Goal: Information Seeking & Learning: Check status

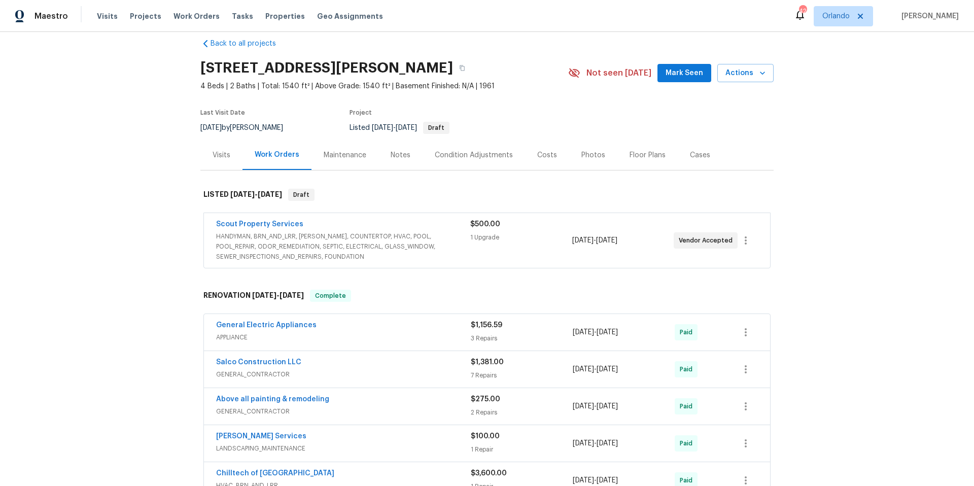
scroll to position [29, 0]
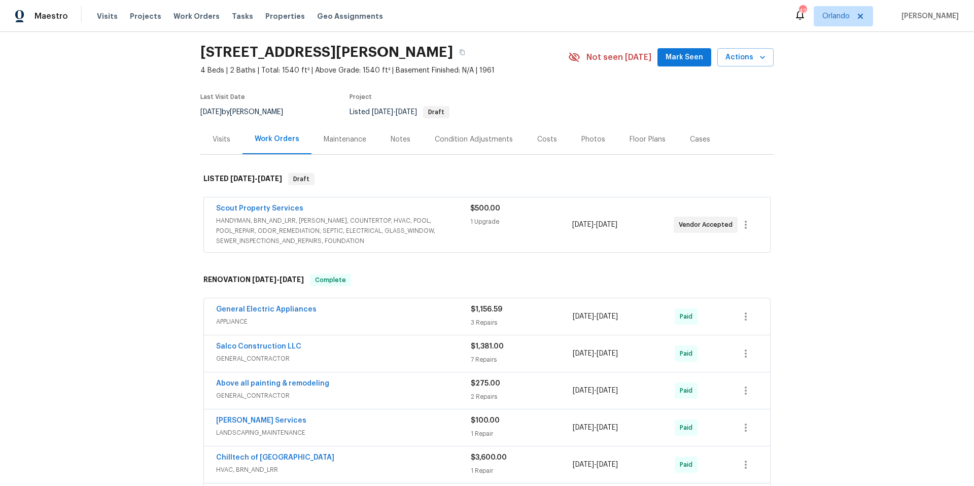
click at [454, 235] on span "HANDYMAN, BRN_AND_LRR, [PERSON_NAME], COUNTERTOP, HVAC, POOL, POOL_REPAIR, ODOR…" at bounding box center [343, 231] width 254 height 30
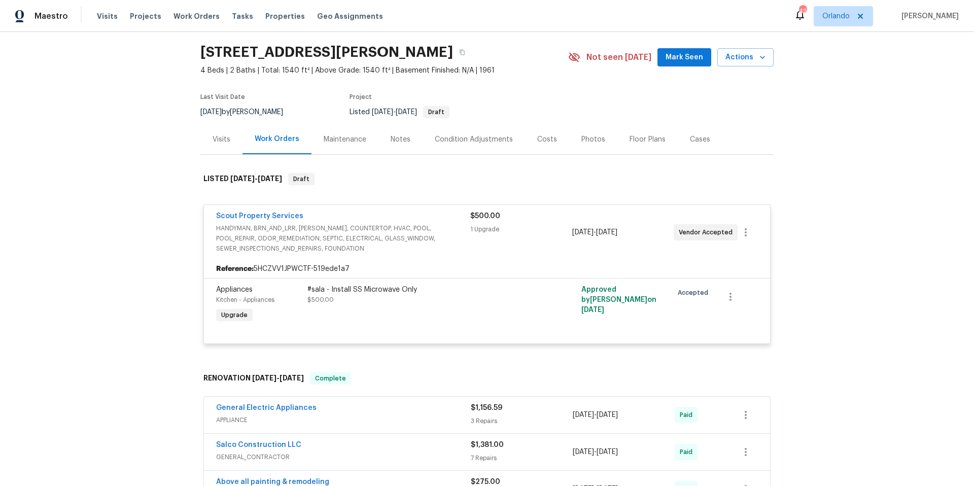
click at [454, 235] on span "HANDYMAN, BRN_AND_LRR, [PERSON_NAME], COUNTERTOP, HVAC, POOL, POOL_REPAIR, ODOR…" at bounding box center [343, 238] width 254 height 30
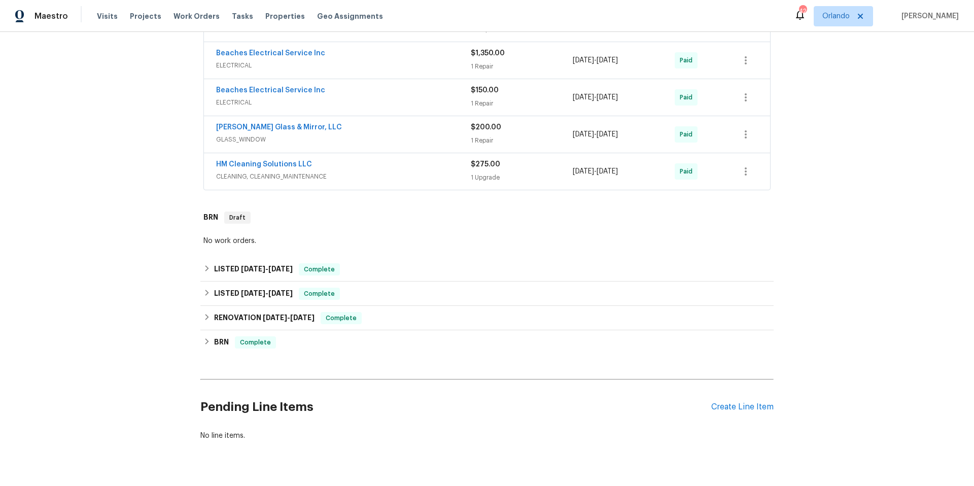
scroll to position [724, 0]
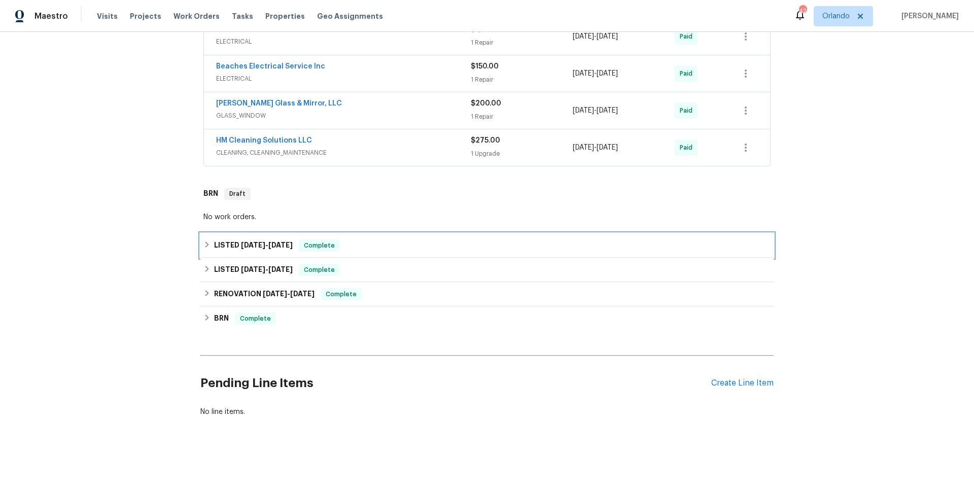
click at [419, 245] on div "LISTED [DATE] - [DATE] Complete" at bounding box center [486, 245] width 573 height 24
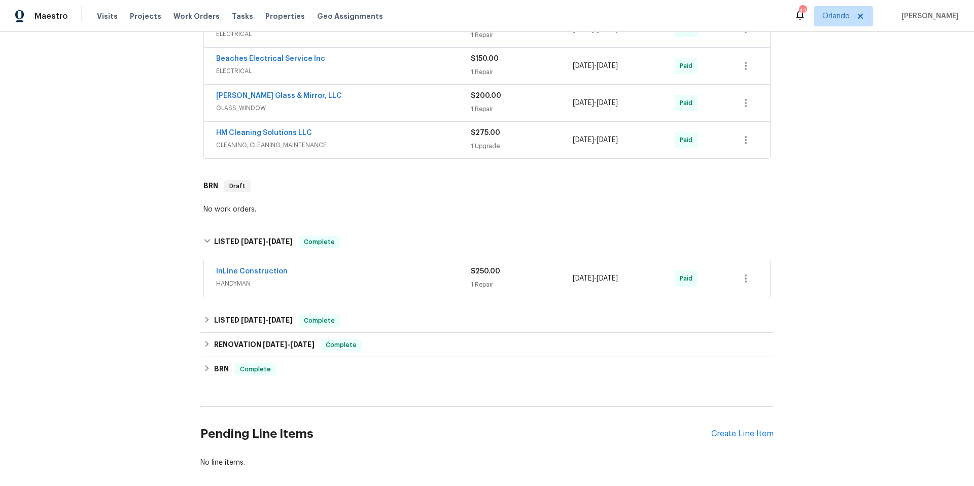
click at [407, 270] on div "InLine Construction" at bounding box center [343, 272] width 255 height 12
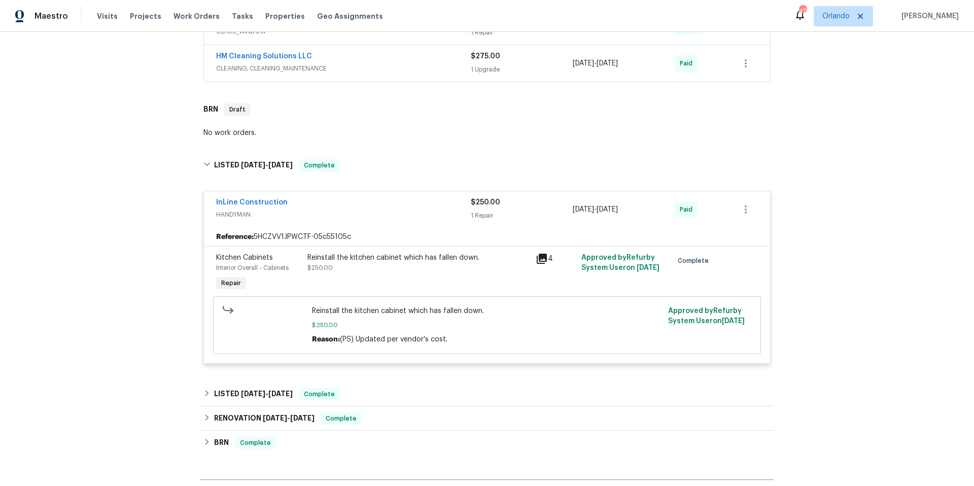
scroll to position [920, 0]
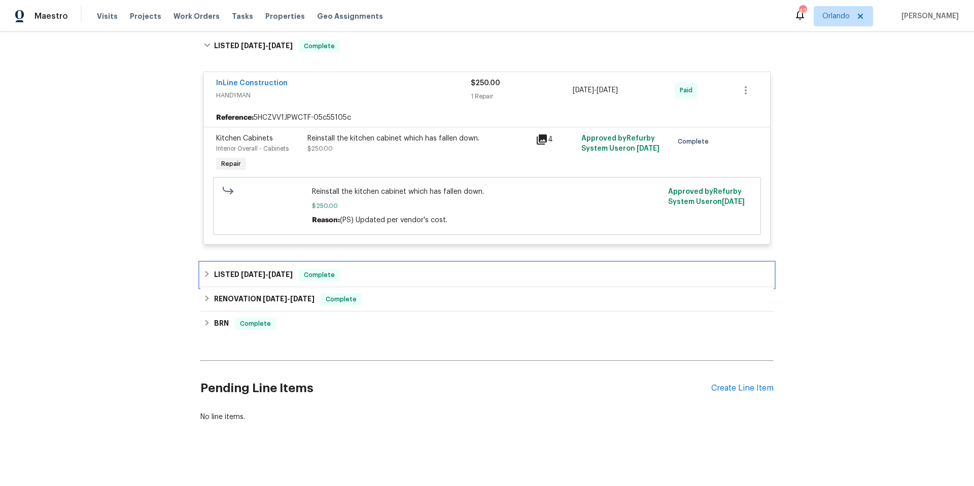
click at [409, 281] on div "LISTED [DATE] - [DATE] Complete" at bounding box center [486, 275] width 567 height 12
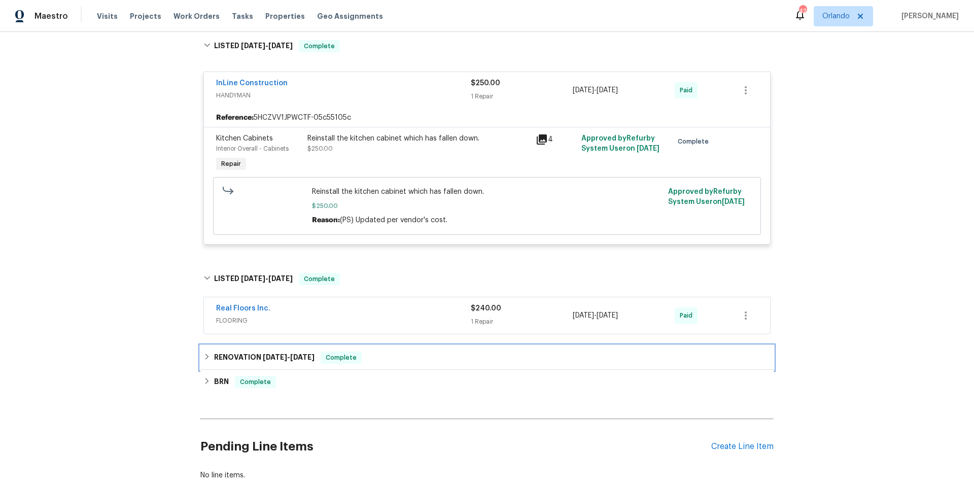
click at [412, 354] on div "RENOVATION [DATE] - [DATE] Complete" at bounding box center [486, 358] width 567 height 12
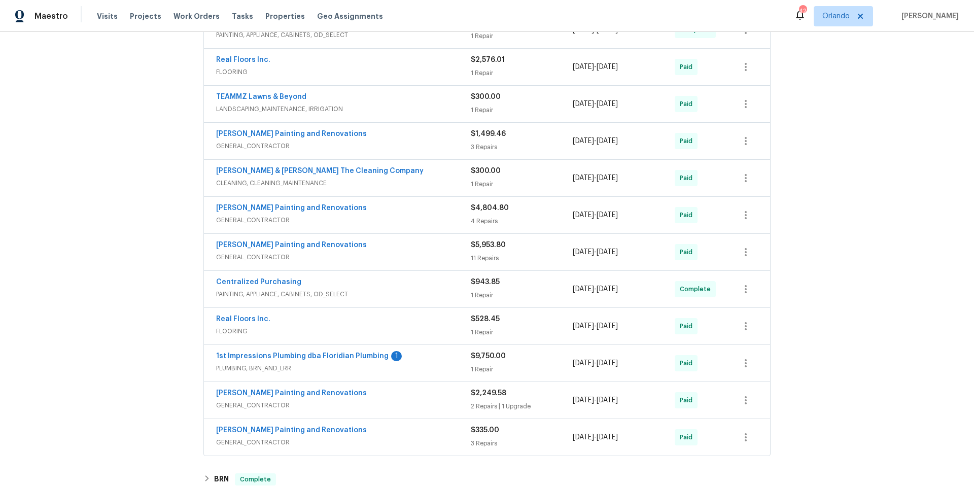
scroll to position [1335, 0]
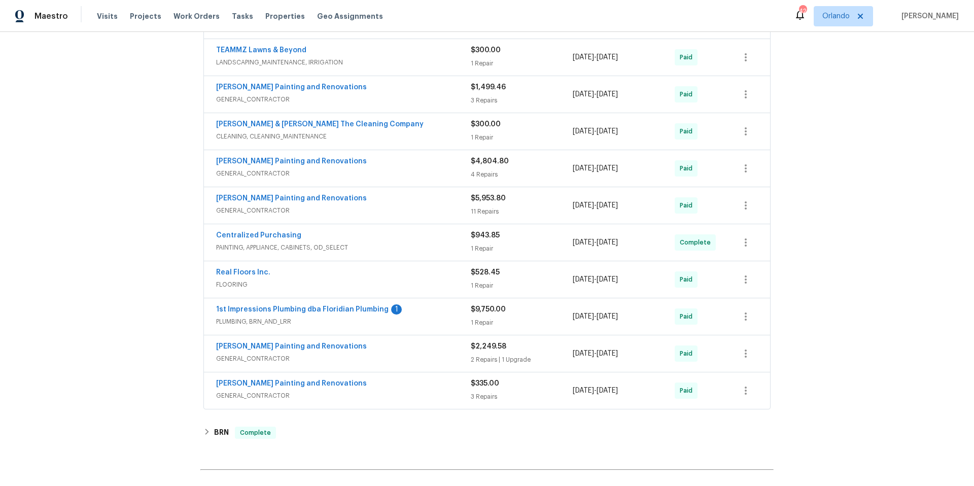
click at [413, 314] on div "1st Impressions Plumbing dba Floridian Plumbing 1" at bounding box center [343, 310] width 255 height 12
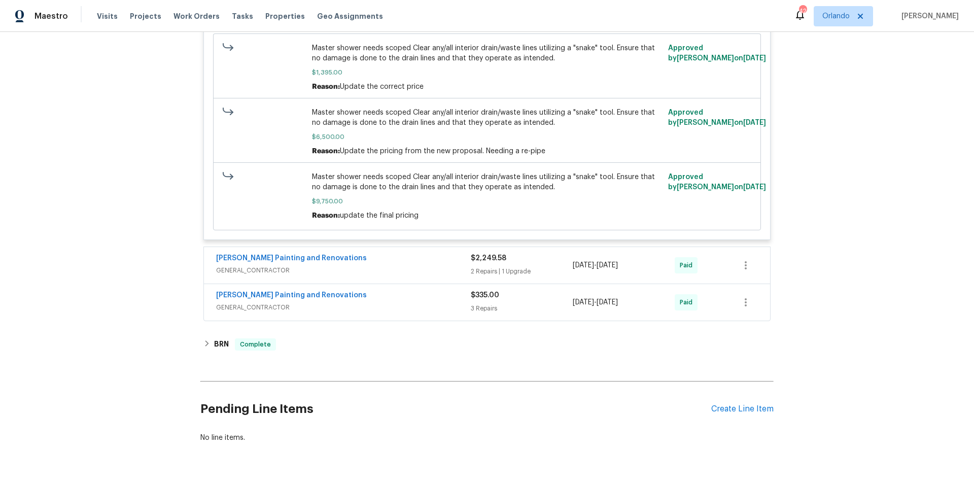
scroll to position [1723, 0]
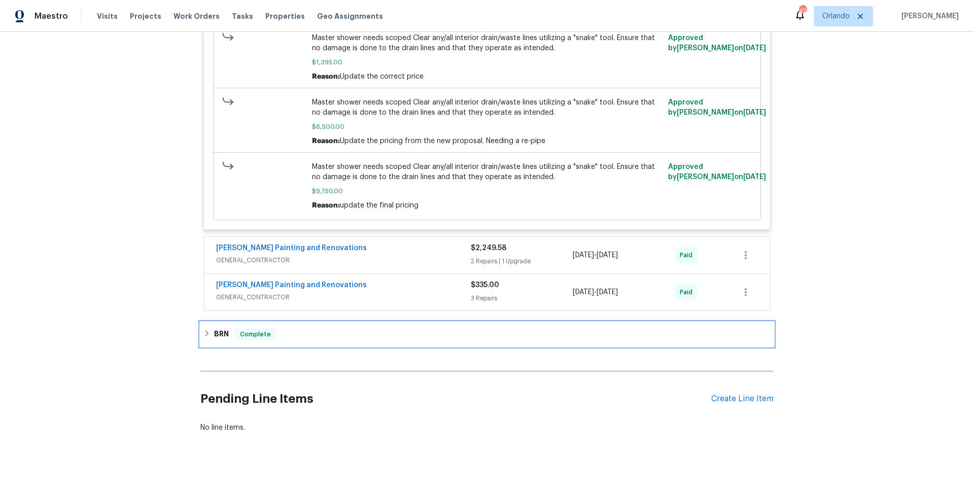
click at [398, 334] on div "BRN Complete" at bounding box center [486, 334] width 567 height 12
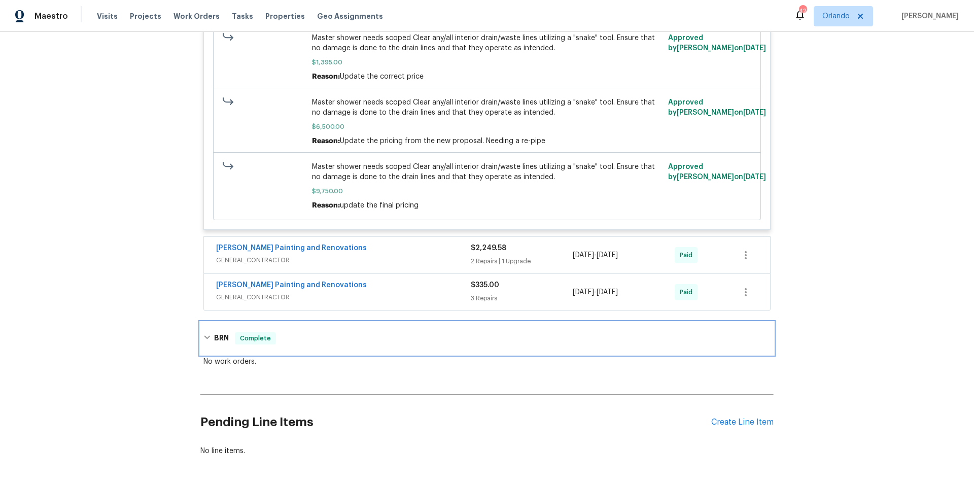
click at [398, 334] on div "BRN Complete" at bounding box center [486, 338] width 567 height 12
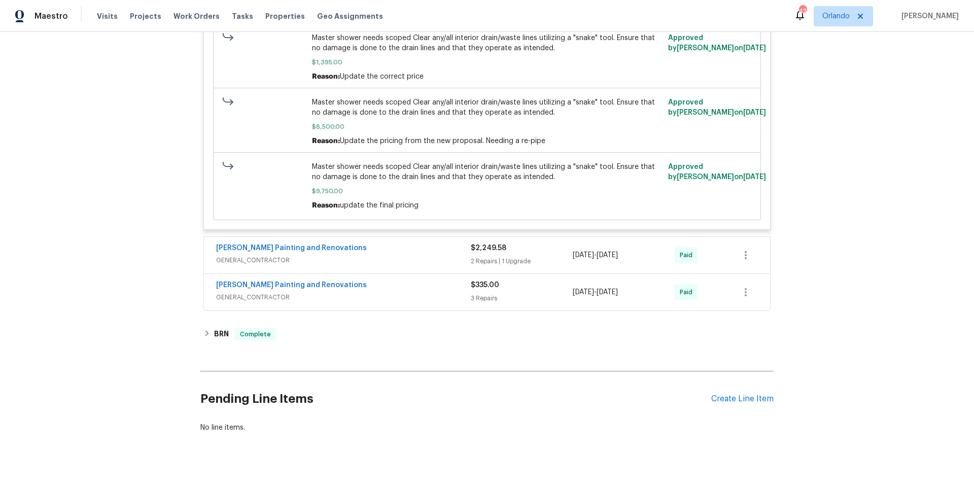
click at [416, 291] on div "[PERSON_NAME] Painting and Renovations" at bounding box center [343, 286] width 255 height 12
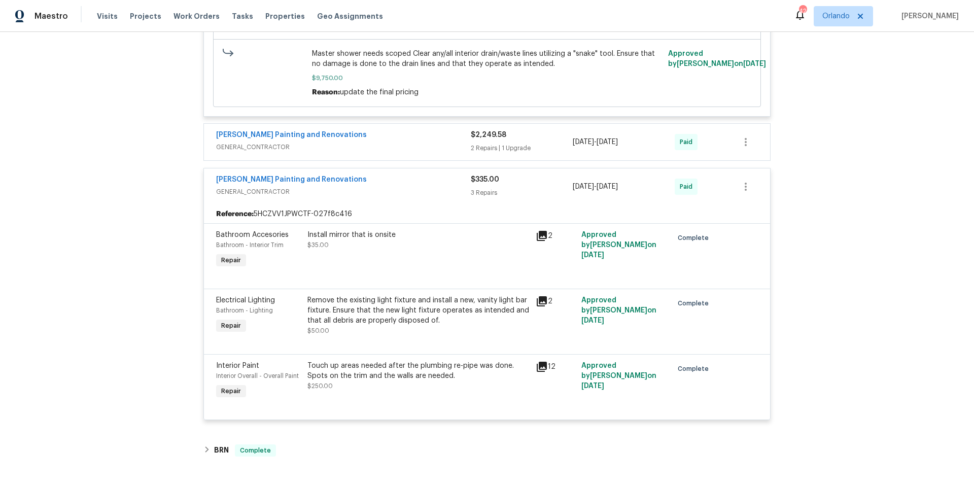
scroll to position [1835, 0]
click at [406, 182] on div "[PERSON_NAME] Painting and Renovations" at bounding box center [343, 182] width 255 height 12
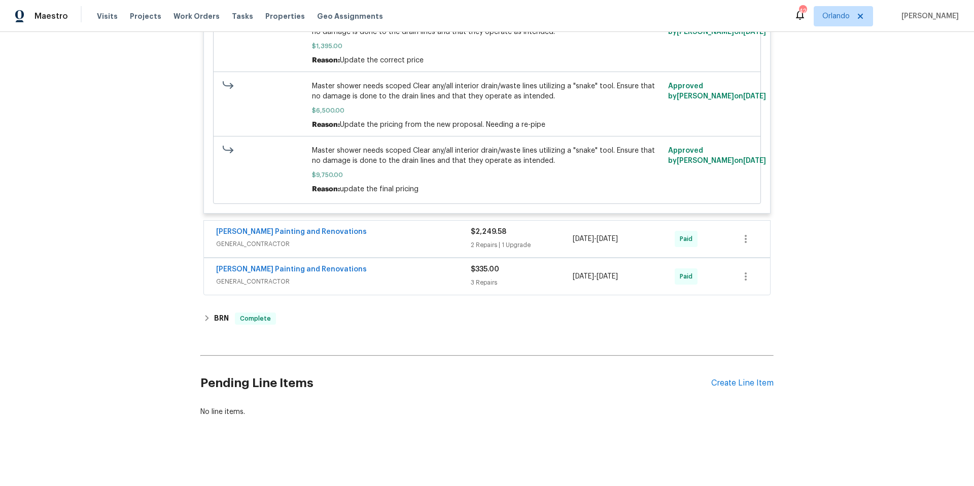
scroll to position [1748, 0]
click at [405, 230] on div "[PERSON_NAME] Painting and Renovations" at bounding box center [343, 233] width 255 height 12
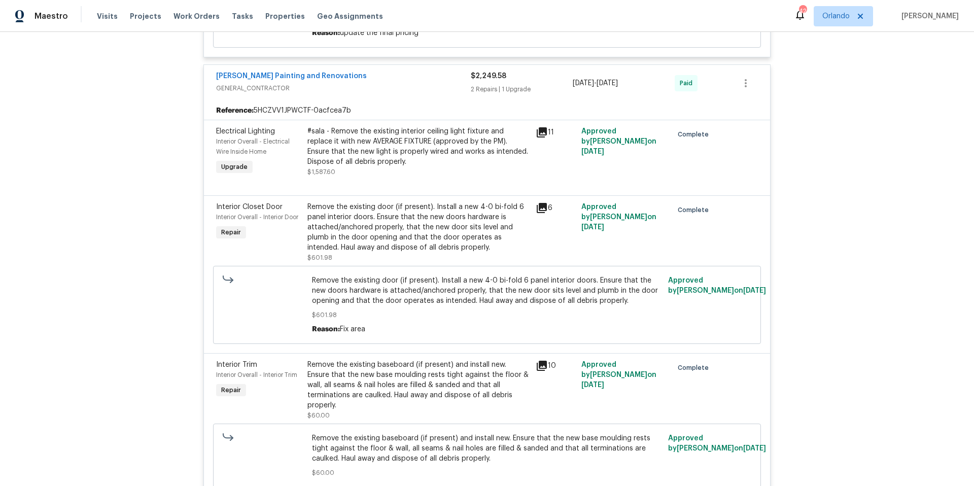
scroll to position [1799, 0]
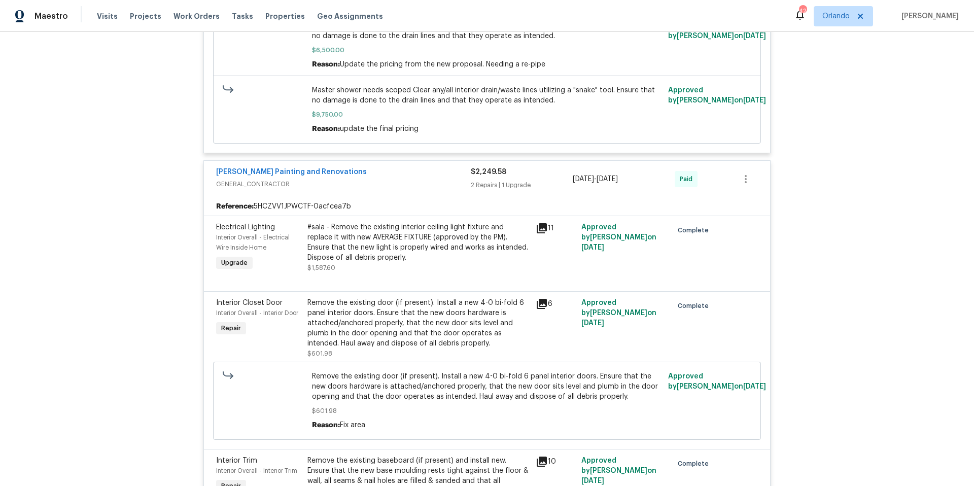
click at [393, 171] on div "[PERSON_NAME] Painting and Renovations" at bounding box center [343, 173] width 255 height 12
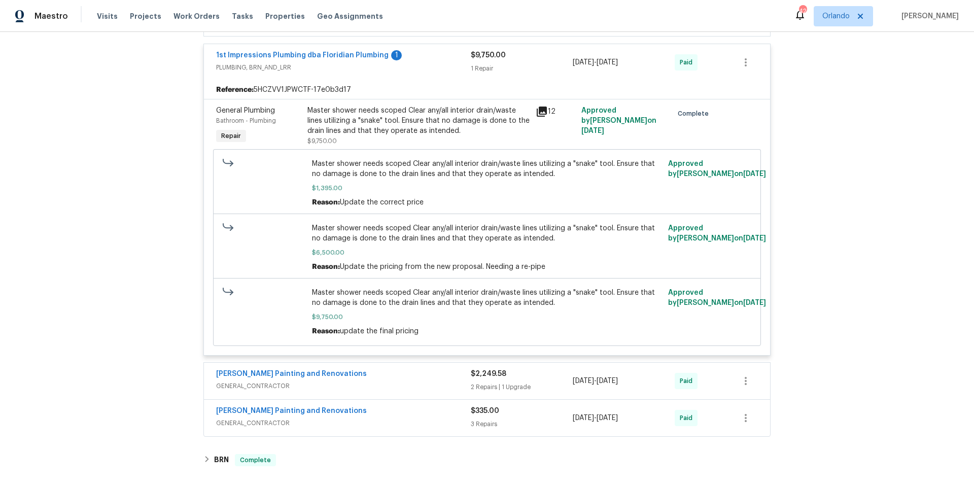
scroll to position [1488, 0]
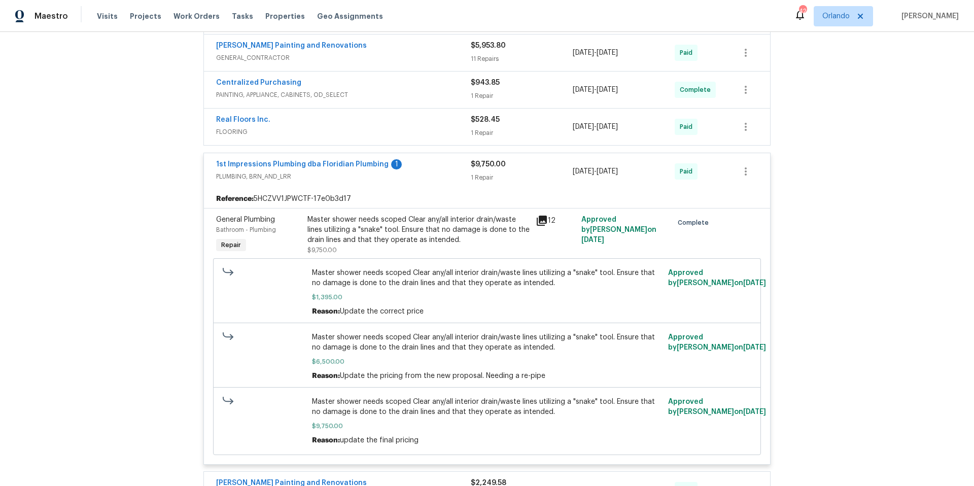
click at [424, 162] on div "1st Impressions Plumbing dba Floridian Plumbing 1" at bounding box center [343, 165] width 255 height 12
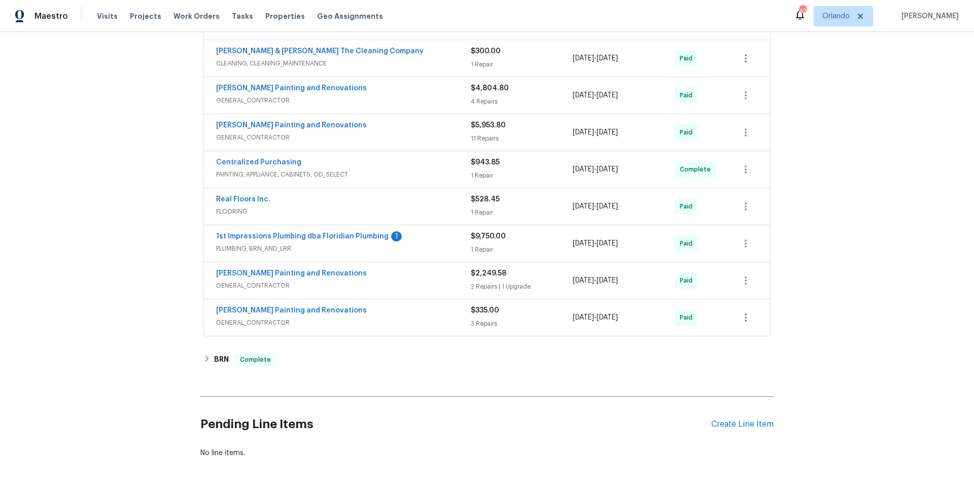
scroll to position [1400, 0]
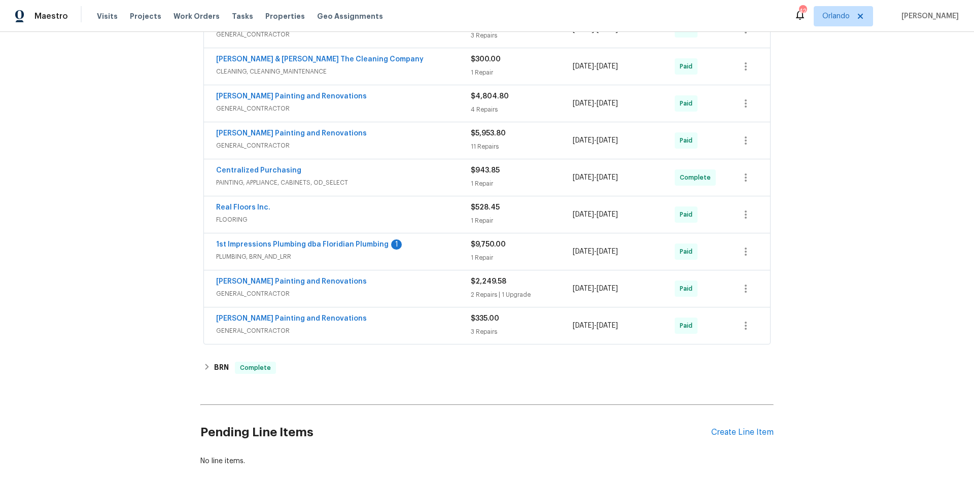
click at [425, 141] on span "GENERAL_CONTRACTOR" at bounding box center [343, 146] width 255 height 10
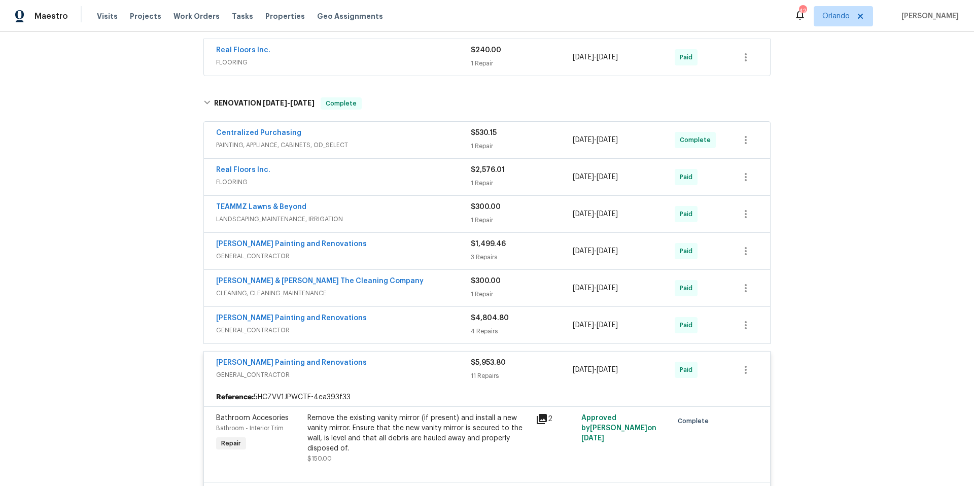
scroll to position [1186, 0]
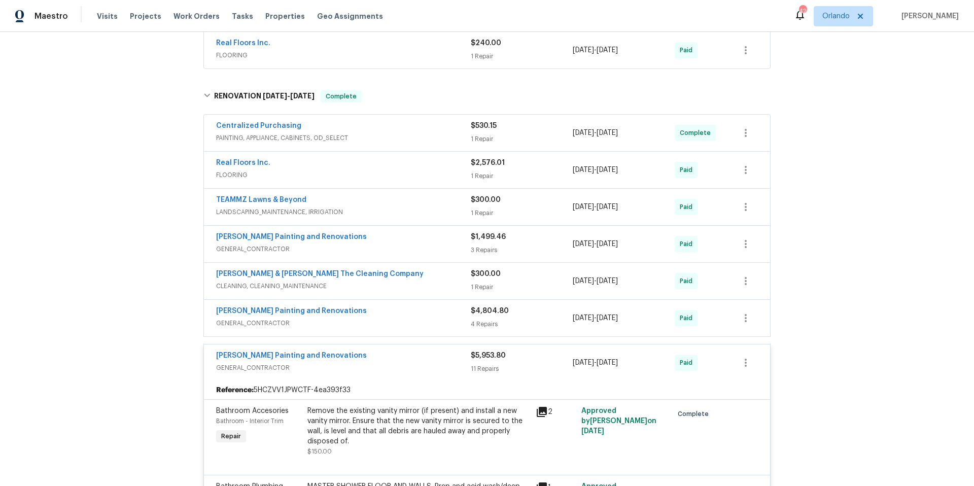
click at [409, 311] on div "[PERSON_NAME] Painting and Renovations" at bounding box center [343, 312] width 255 height 12
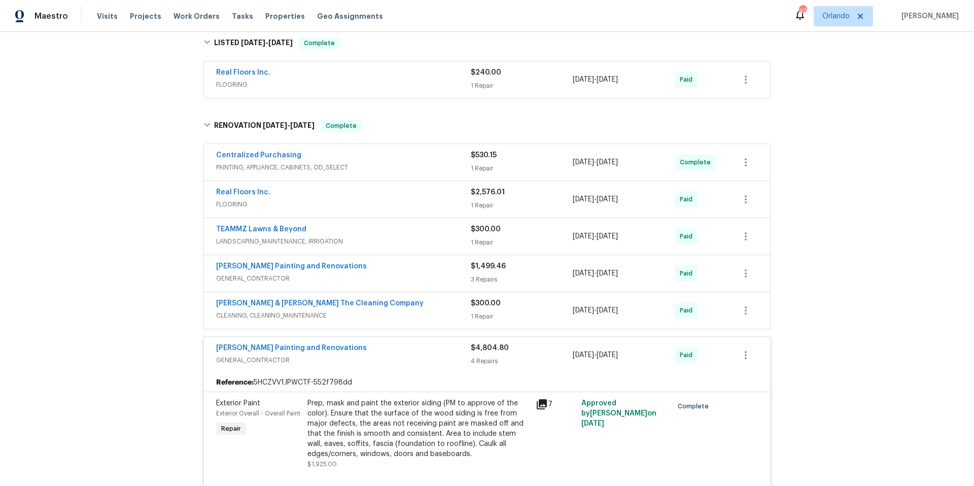
scroll to position [1156, 0]
click at [411, 275] on span "GENERAL_CONTRACTOR" at bounding box center [343, 279] width 255 height 10
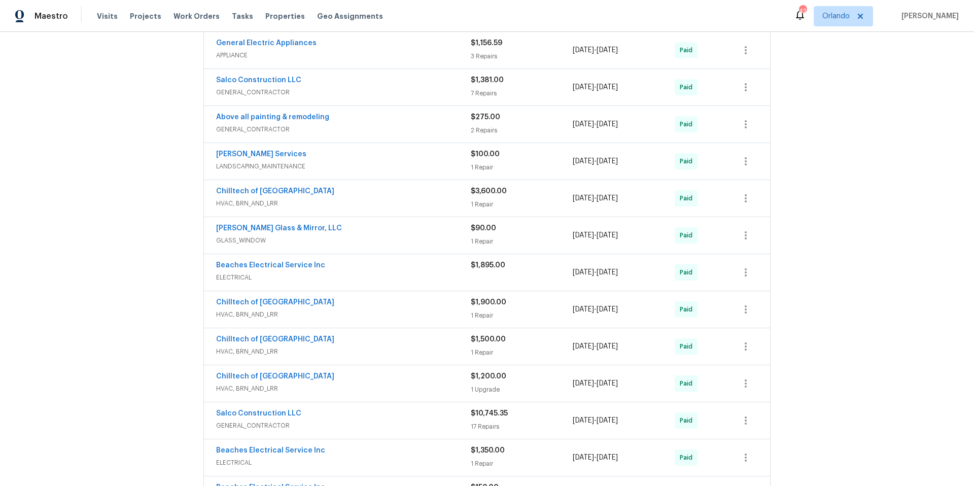
scroll to position [298, 0]
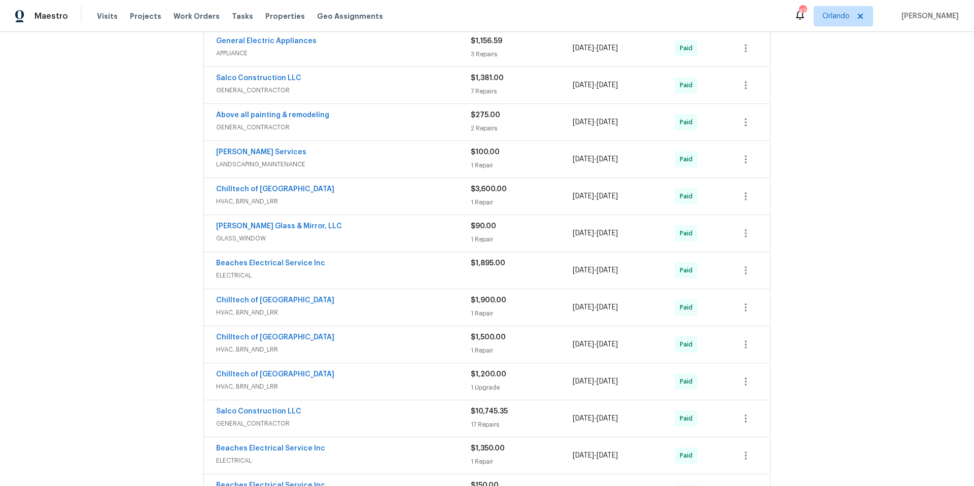
click at [335, 268] on div "Beaches Electrical Service Inc" at bounding box center [343, 264] width 255 height 12
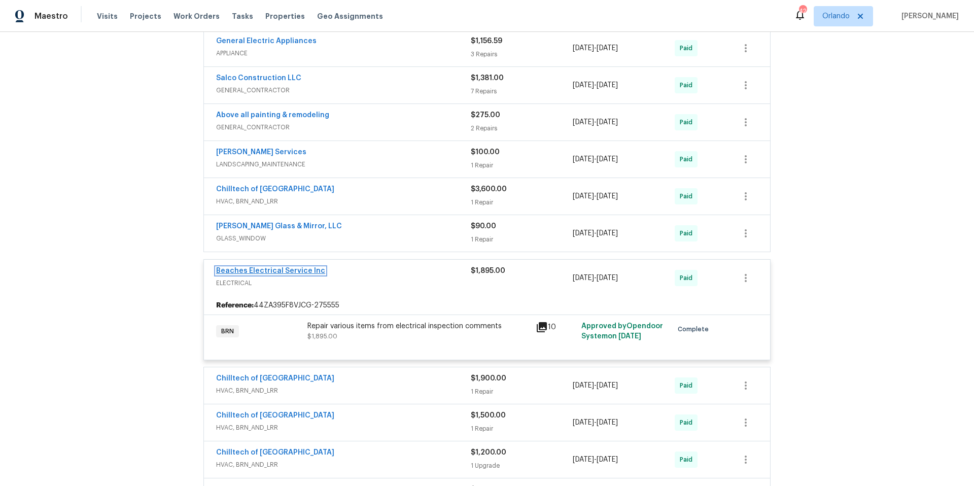
click at [295, 268] on link "Beaches Electrical Service Inc" at bounding box center [270, 270] width 109 height 7
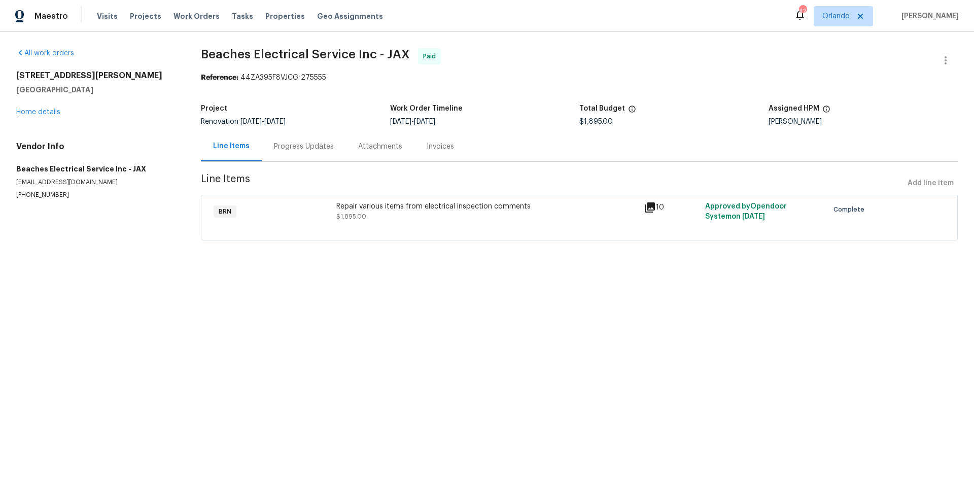
click at [305, 147] on div "Progress Updates" at bounding box center [304, 147] width 60 height 10
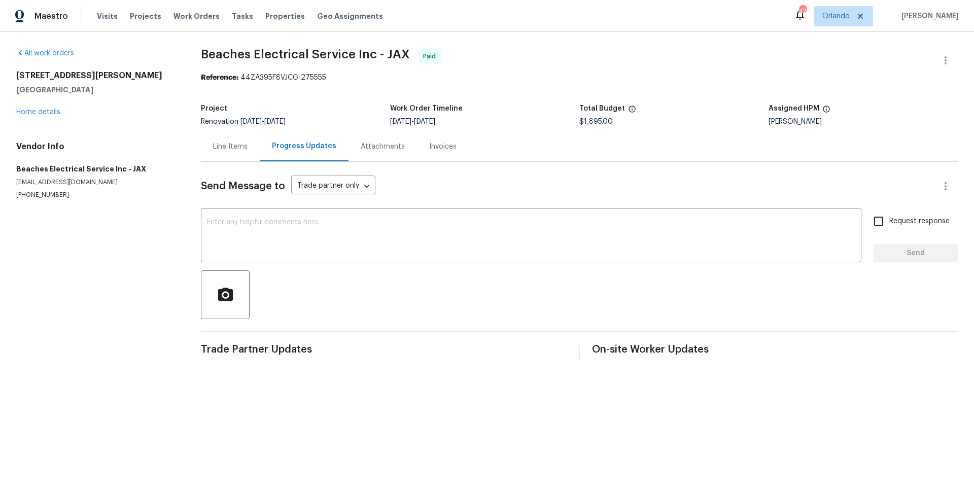
click at [240, 149] on div "Line Items" at bounding box center [230, 147] width 34 height 10
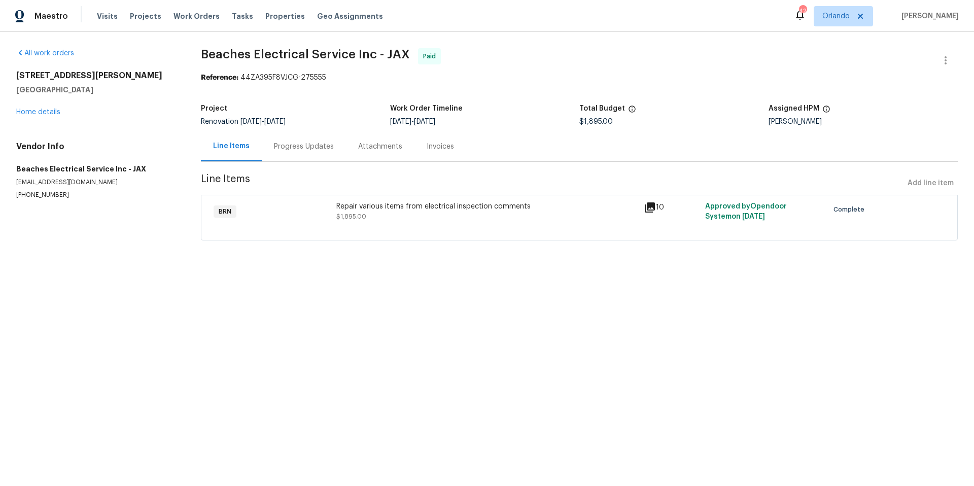
click at [647, 208] on icon at bounding box center [650, 207] width 12 height 12
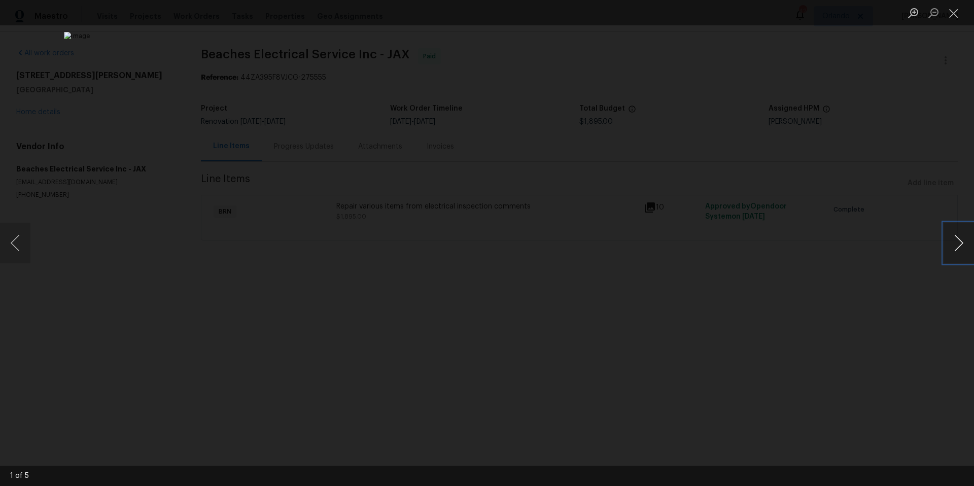
click at [958, 246] on button "Next image" at bounding box center [959, 243] width 30 height 41
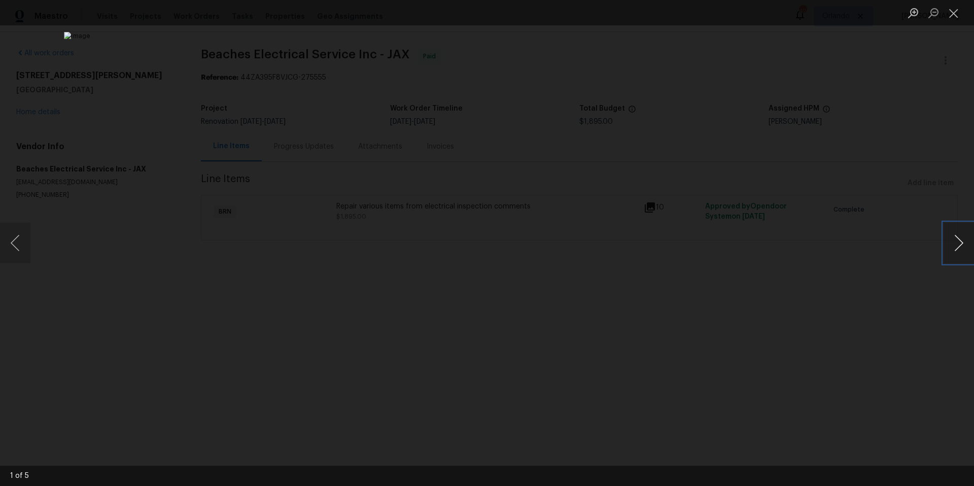
click at [958, 246] on button "Next image" at bounding box center [959, 243] width 30 height 41
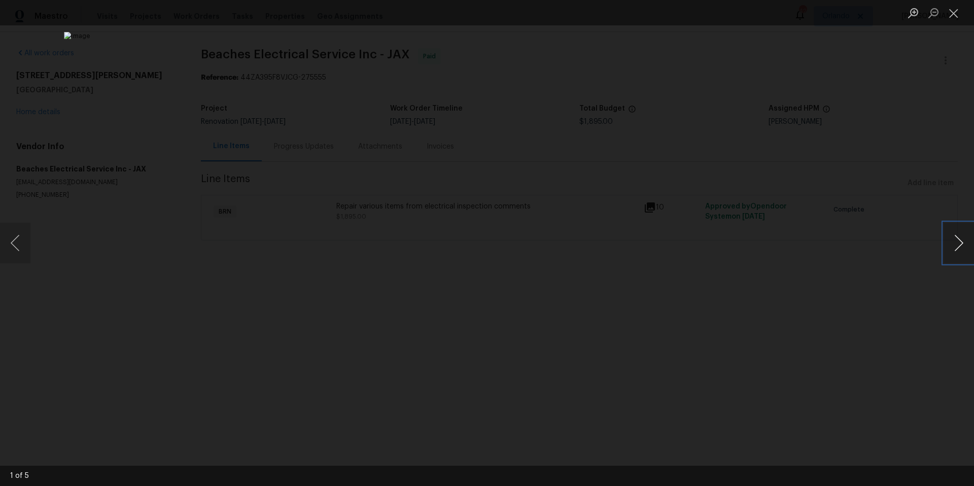
click at [958, 246] on button "Next image" at bounding box center [959, 243] width 30 height 41
click at [957, 12] on button "Close lightbox" at bounding box center [954, 13] width 20 height 18
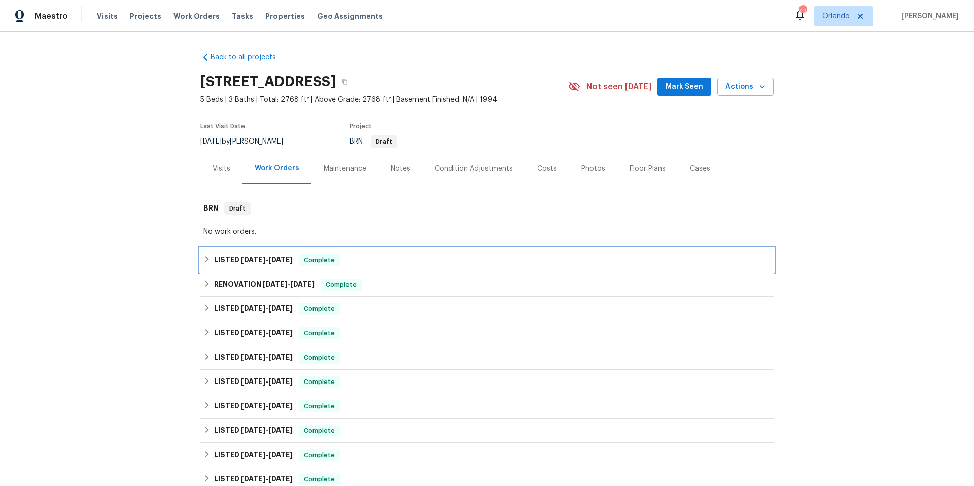
click at [370, 263] on div "LISTED 7/24/25 - 8/4/25 Complete" at bounding box center [486, 260] width 567 height 12
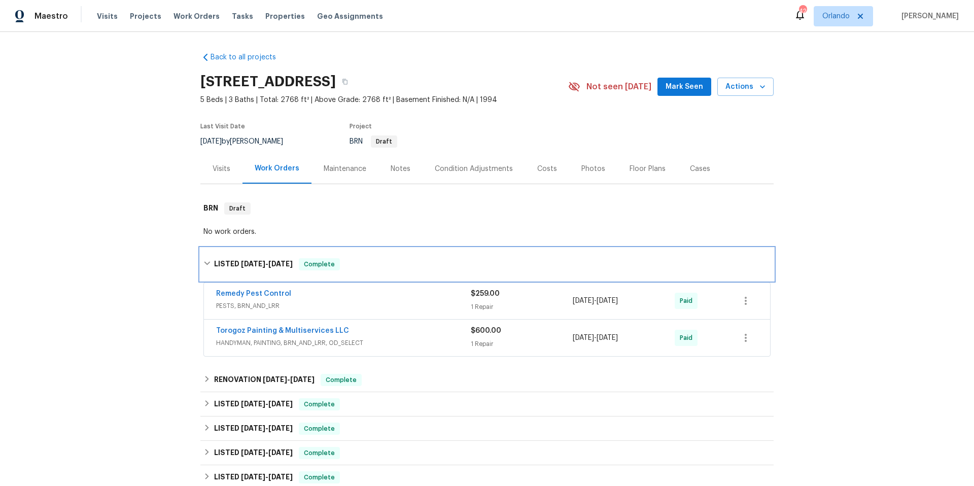
scroll to position [198, 0]
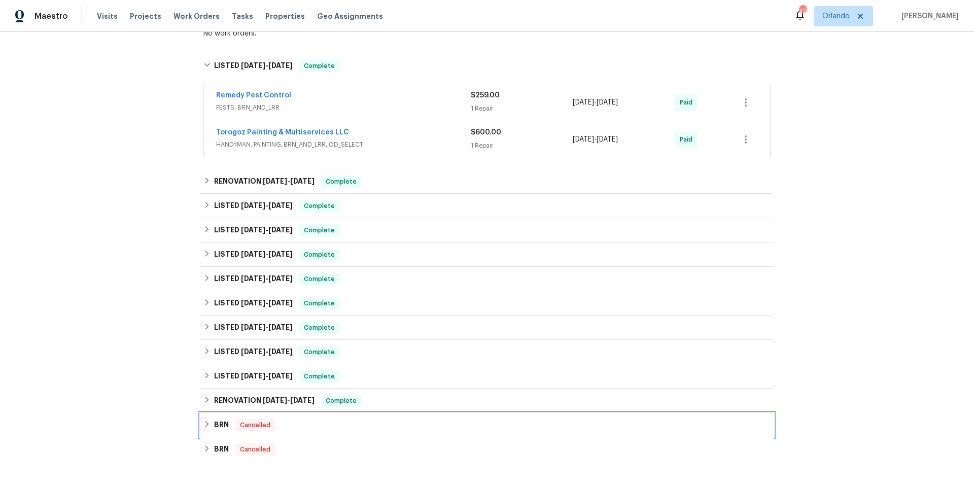
click at [403, 433] on div "BRN Cancelled" at bounding box center [486, 425] width 573 height 24
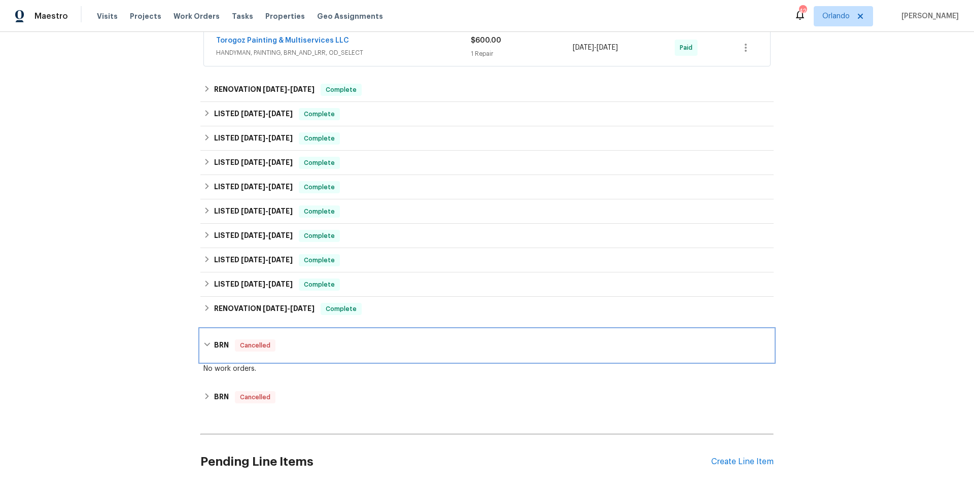
scroll to position [376, 0]
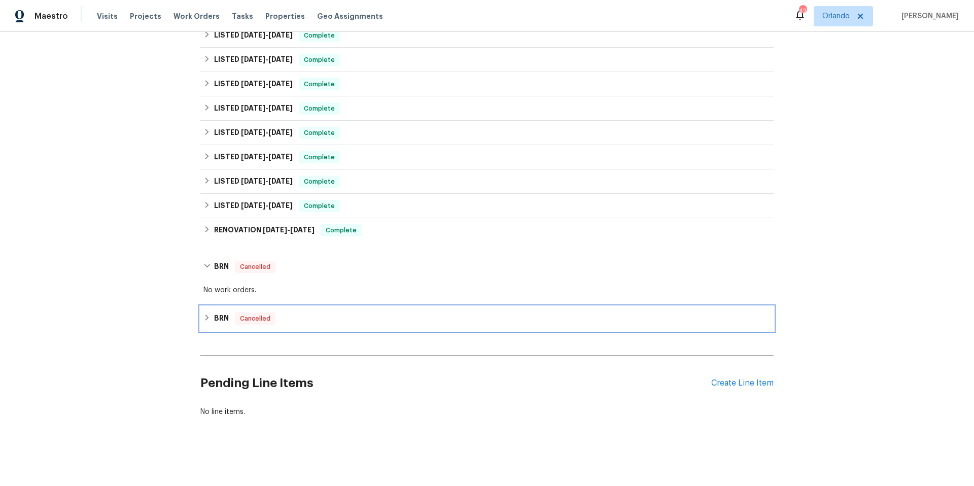
click at [393, 312] on div "BRN Cancelled" at bounding box center [486, 318] width 567 height 12
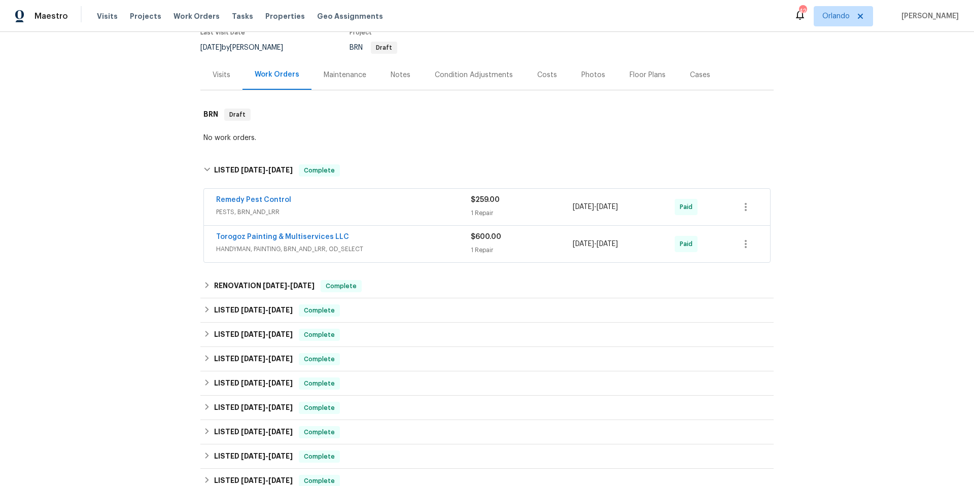
scroll to position [0, 0]
